Goal: Navigation & Orientation: Find specific page/section

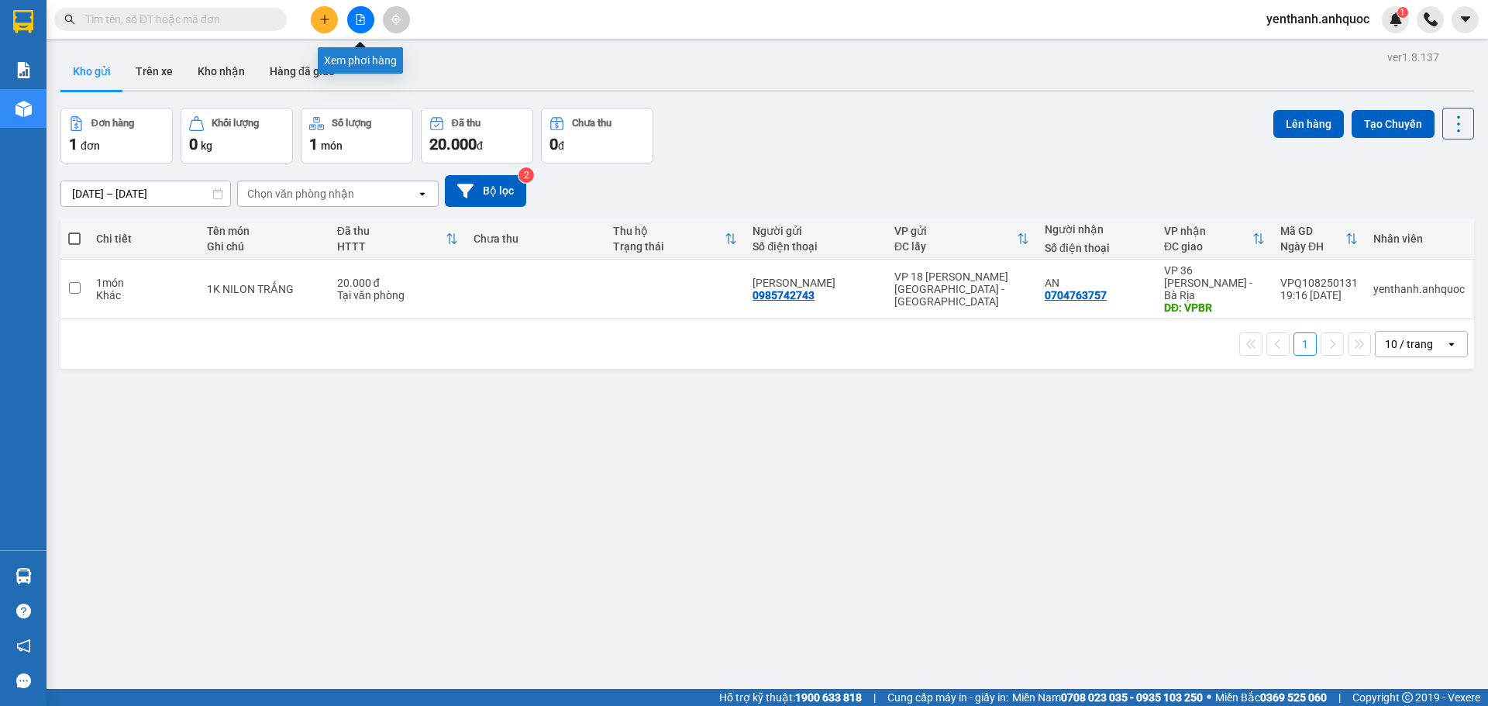
click at [352, 21] on button at bounding box center [360, 19] width 27 height 27
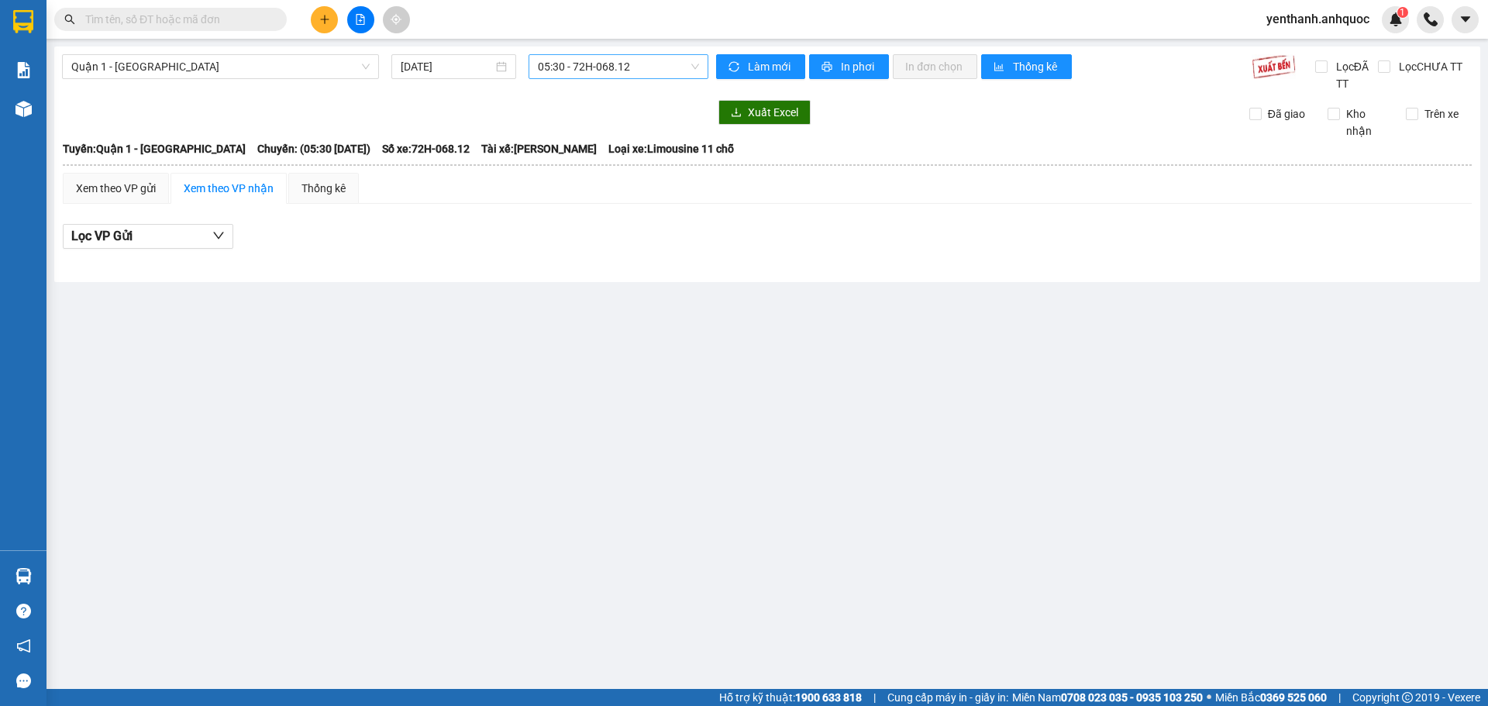
click at [636, 77] on div "05:30 - 72H-068.12" at bounding box center [619, 66] width 180 height 25
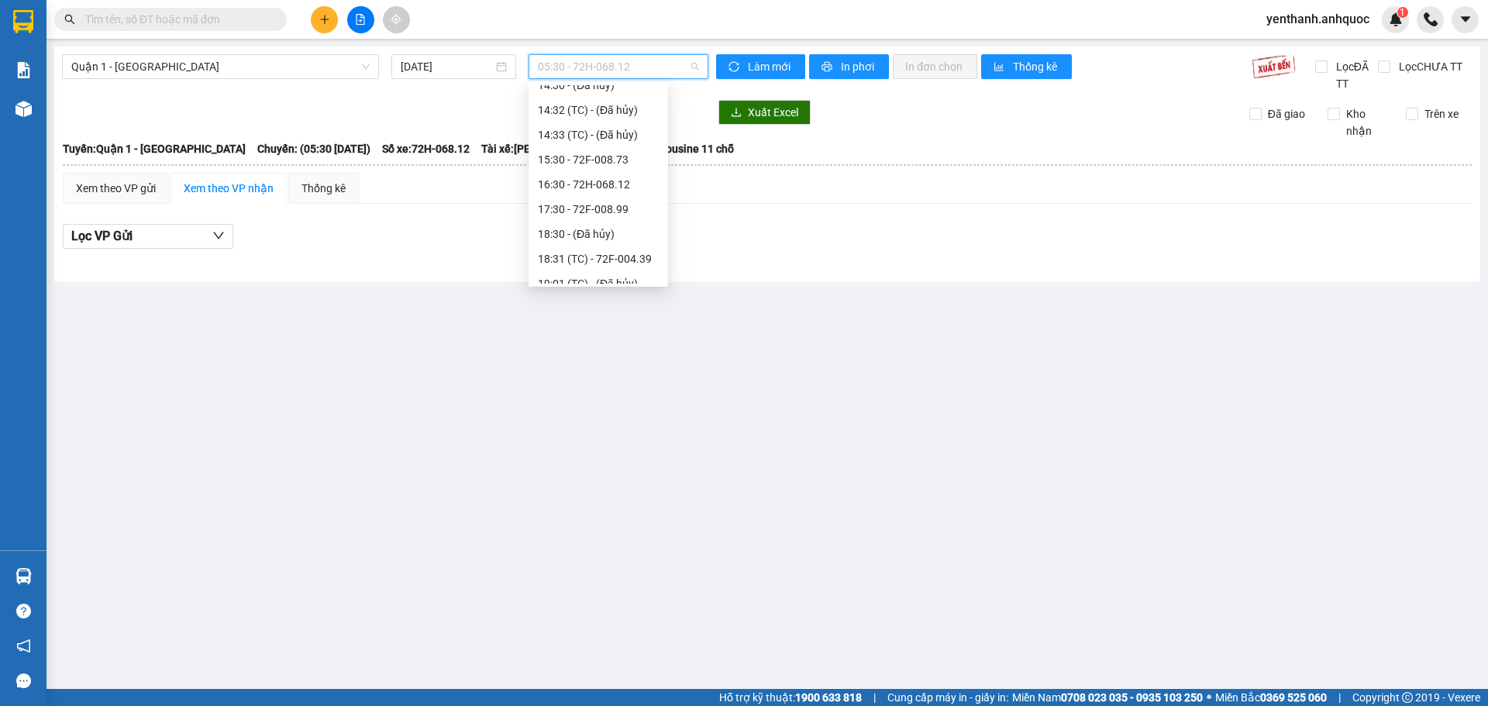
scroll to position [397, 0]
click at [594, 254] on div "20:30 - 72H-068.06" at bounding box center [598, 246] width 121 height 17
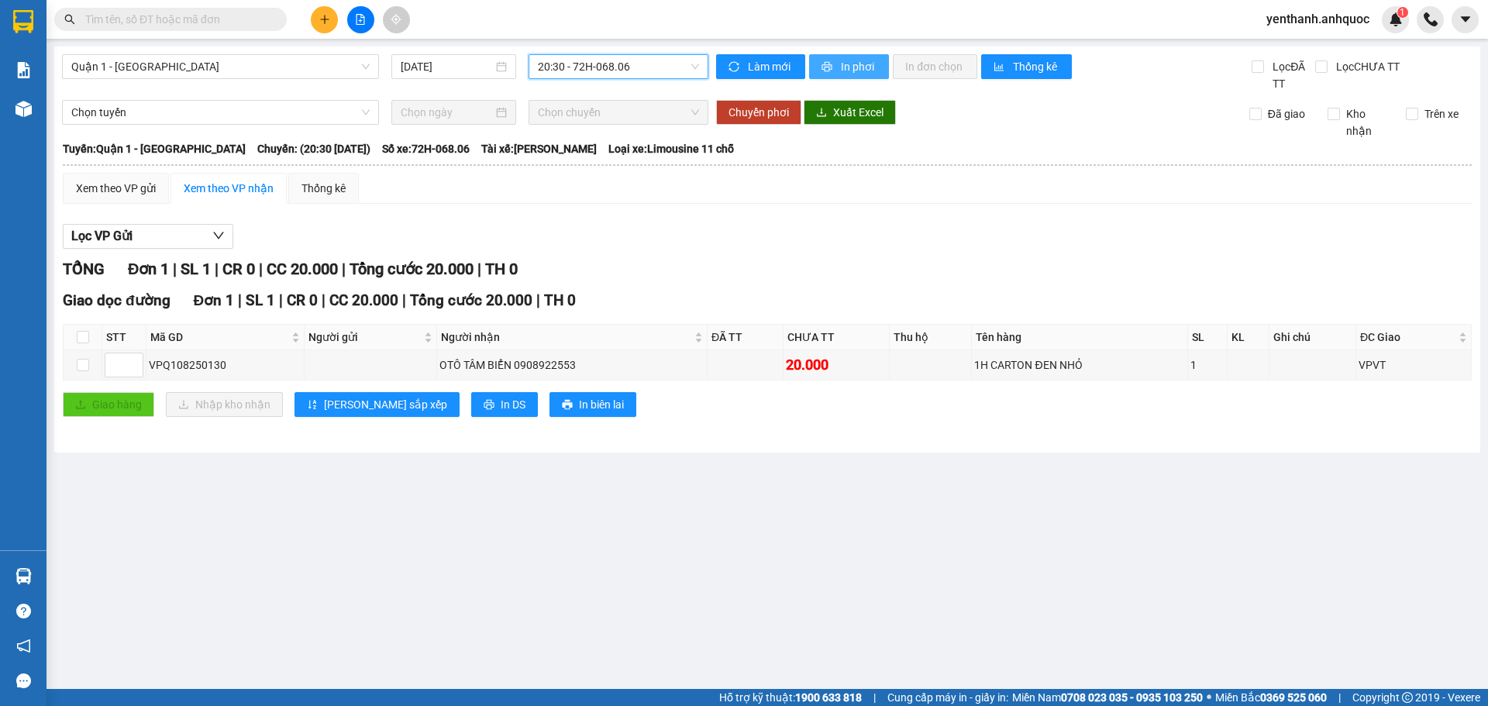
click at [829, 71] on icon "printer" at bounding box center [827, 66] width 11 height 11
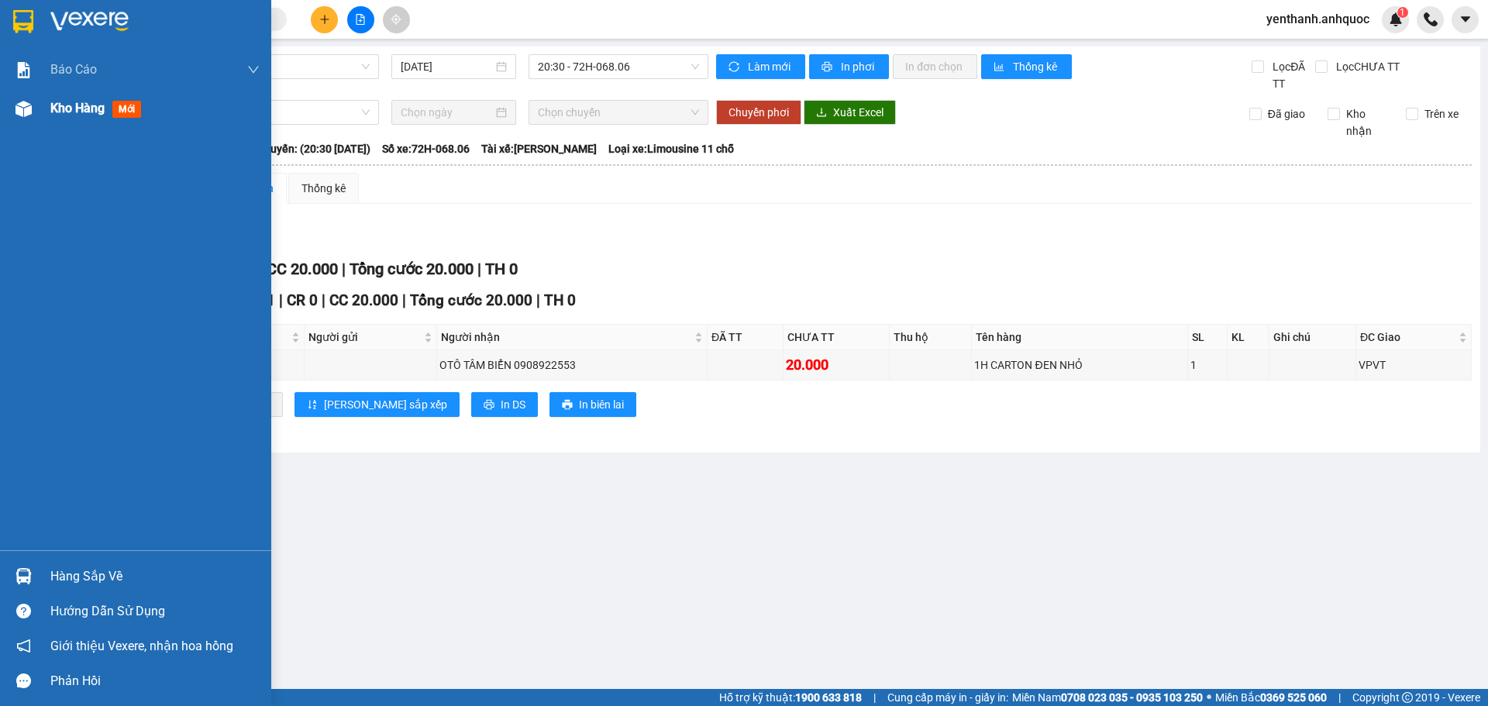
click at [70, 105] on span "Kho hàng" at bounding box center [77, 108] width 54 height 15
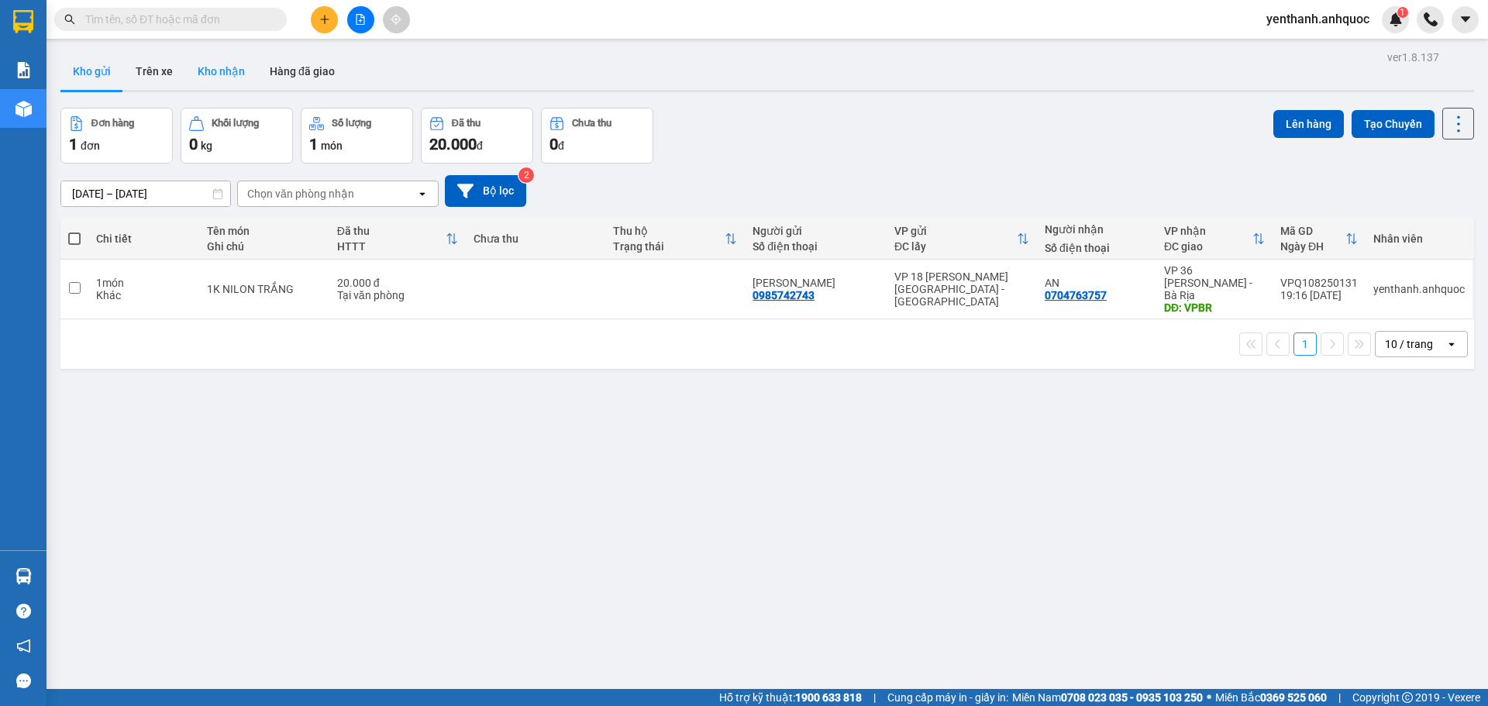
click at [229, 74] on button "Kho nhận" at bounding box center [221, 71] width 72 height 37
